Goal: Transaction & Acquisition: Purchase product/service

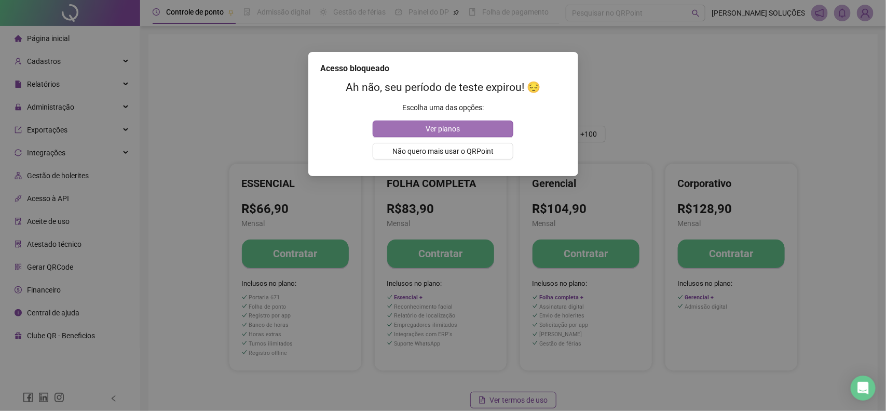
click at [461, 125] on button "Ver planos" at bounding box center [443, 128] width 141 height 17
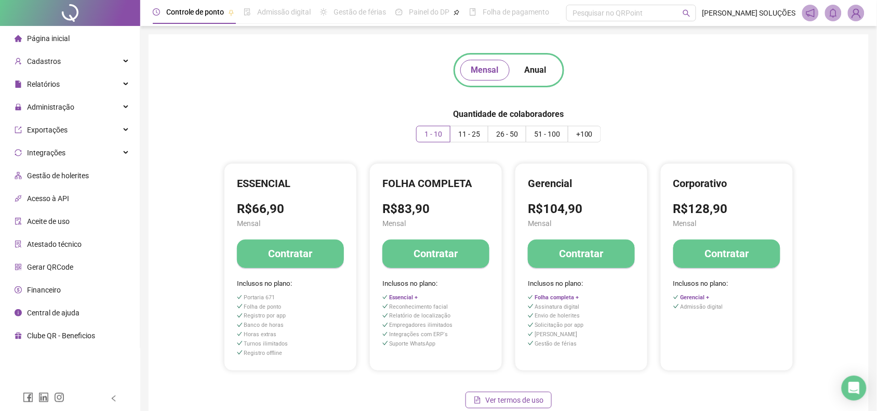
click at [48, 43] on div "Página inicial" at bounding box center [42, 38] width 55 height 21
click at [48, 42] on span "Página inicial" at bounding box center [48, 38] width 43 height 8
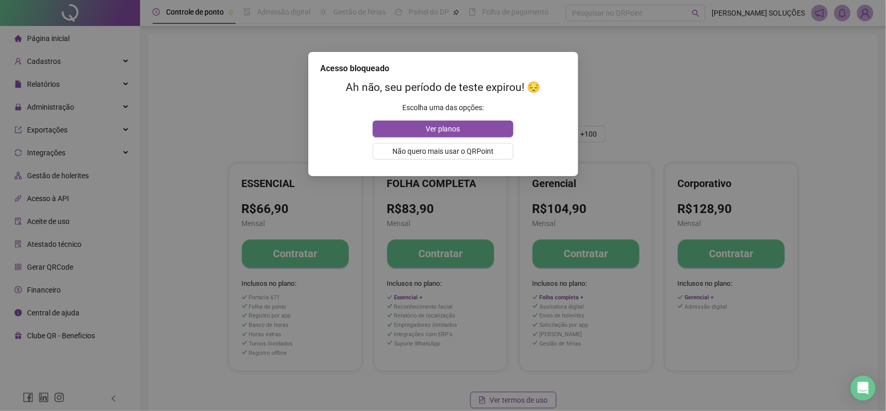
click at [583, 74] on div "Acesso bloqueado Ah não, seu período de teste expirou! 😔 Escolha uma das opções…" at bounding box center [443, 205] width 886 height 411
click at [728, 137] on div "Acesso bloqueado Ah não, seu período de teste expirou! 😔 Escolha uma das opções…" at bounding box center [443, 205] width 886 height 411
click at [438, 187] on div "Acesso bloqueado Ah não, seu período de teste expirou! 😔 Escolha uma das opções…" at bounding box center [443, 205] width 886 height 411
drag, startPoint x: 357, startPoint y: 78, endPoint x: 513, endPoint y: 92, distance: 156.9
click at [494, 91] on h2 "Ah não, seu período de teste expirou! 😔" at bounding box center [443, 87] width 245 height 17
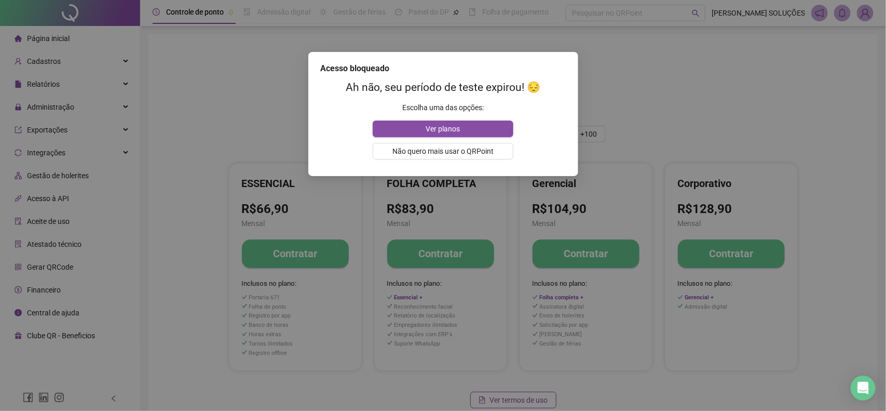
click at [500, 89] on h2 "Ah não, seu período de teste expirou! 😔" at bounding box center [443, 87] width 245 height 17
click at [442, 133] on span "Ver planos" at bounding box center [443, 128] width 34 height 11
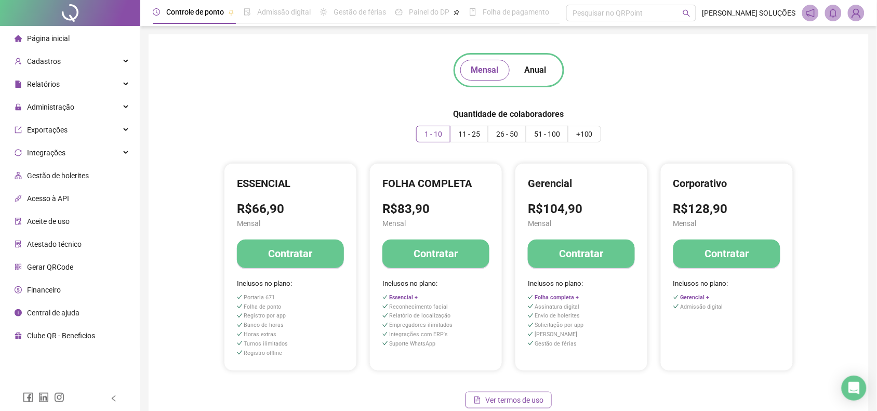
click at [264, 248] on button "Contratar" at bounding box center [290, 253] width 107 height 29
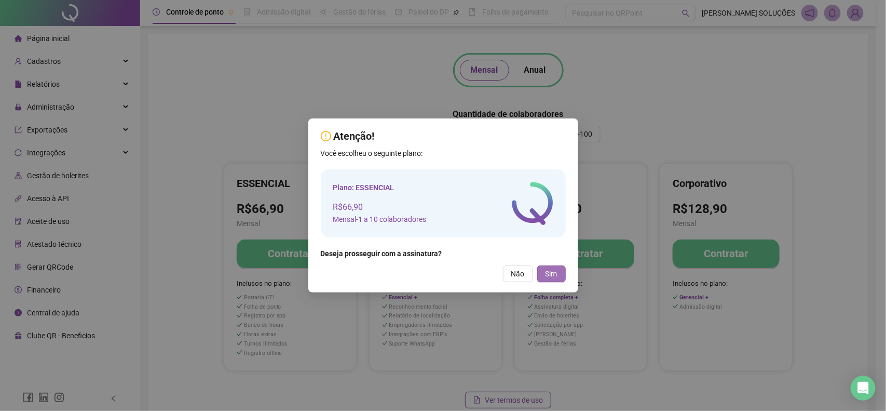
click at [556, 274] on span "Sim" at bounding box center [552, 273] width 12 height 11
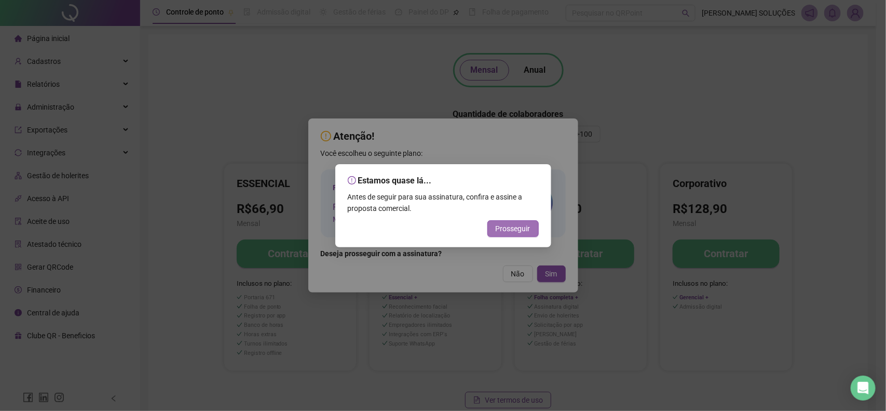
click at [513, 227] on span "Prosseguir" at bounding box center [513, 228] width 35 height 11
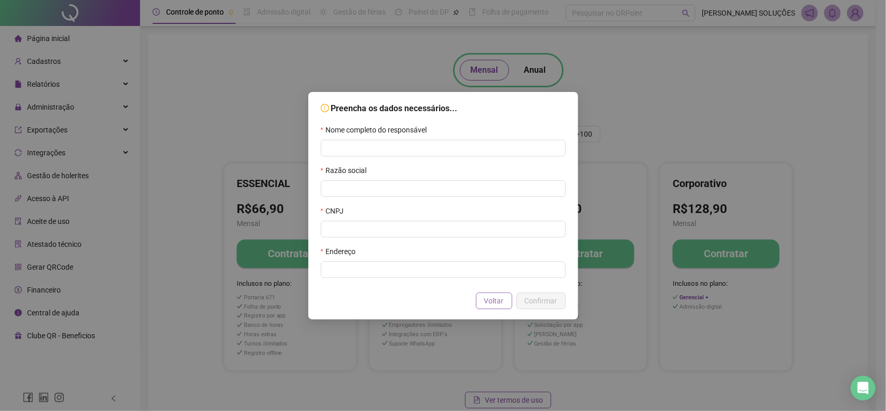
click at [502, 302] on span "Voltar" at bounding box center [495, 300] width 20 height 11
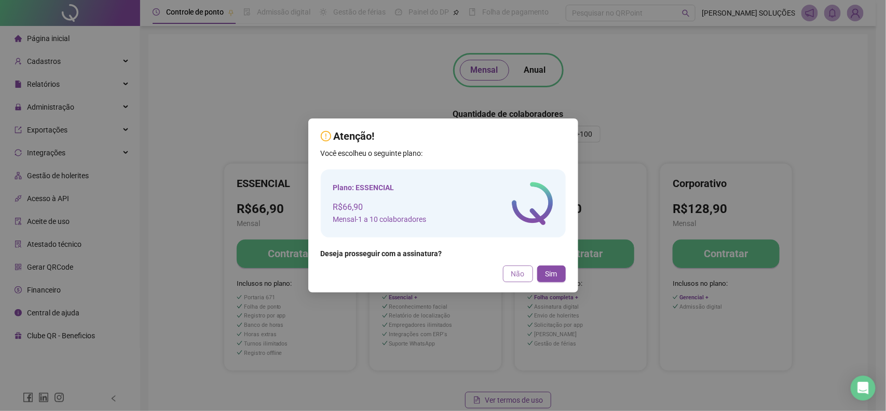
click at [520, 275] on span "Não" at bounding box center [519, 273] width 14 height 11
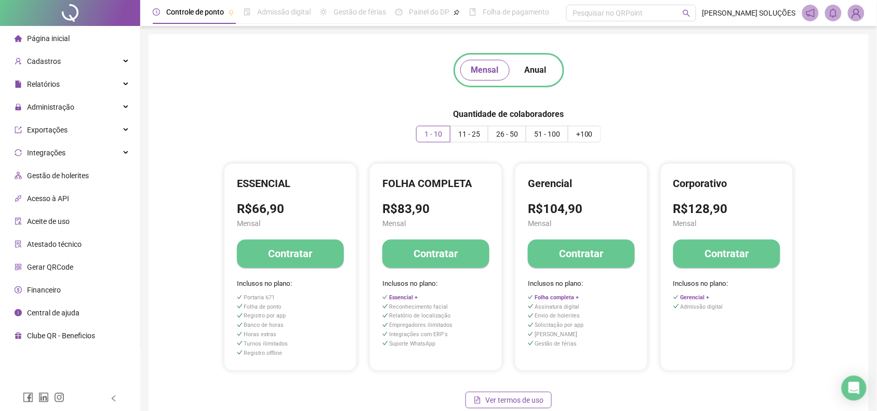
click at [201, 100] on div "Mensal Anual Quantidade de colaboradores 1 - 10 11 - 25 26 - 50 51 - 100 +100 E…" at bounding box center [508, 231] width 695 height 368
click at [97, 36] on li "Página inicial" at bounding box center [70, 38] width 136 height 21
